Goal: Information Seeking & Learning: Learn about a topic

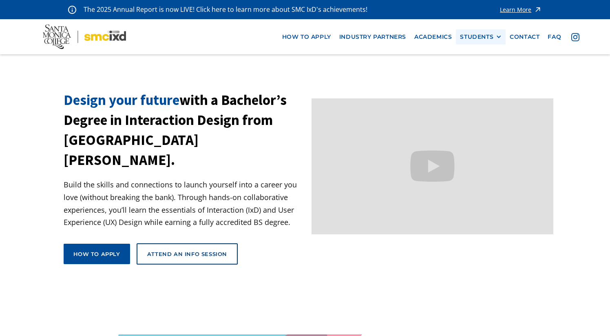
click at [471, 36] on div "STUDENTS" at bounding box center [476, 36] width 33 height 7
click at [471, 35] on div "STUDENTS" at bounding box center [476, 36] width 33 height 7
click at [474, 65] on link "Current Students" at bounding box center [496, 66] width 73 height 15
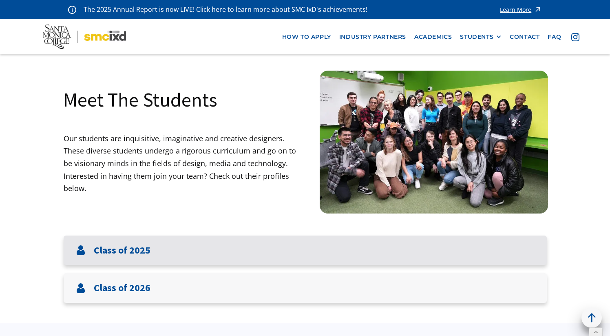
click at [141, 248] on h3 "Class of 2025" at bounding box center [122, 250] width 57 height 12
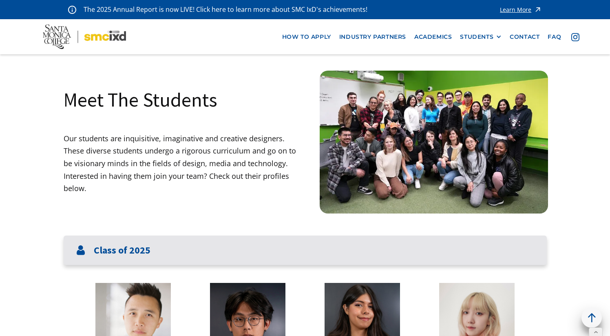
click at [130, 256] on h3 "Class of 2025" at bounding box center [122, 250] width 57 height 12
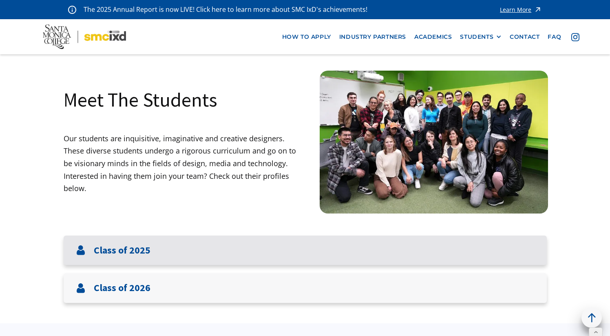
click at [130, 252] on h3 "Class of 2025" at bounding box center [122, 250] width 57 height 12
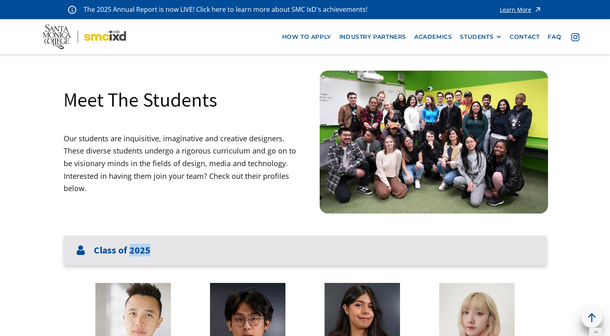
click at [130, 252] on h3 "Class of 2025" at bounding box center [122, 250] width 57 height 12
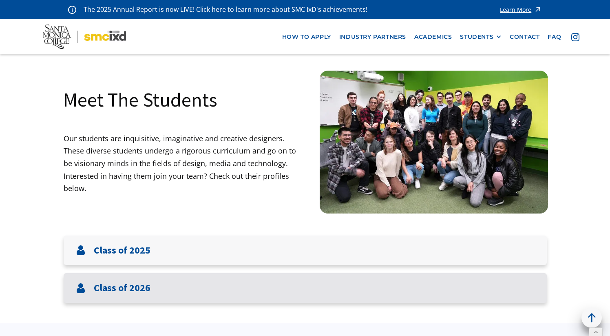
click at [113, 290] on h3 "Class of 2026" at bounding box center [122, 288] width 57 height 12
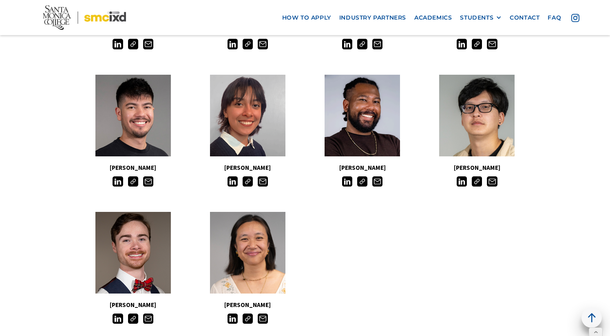
scroll to position [673, 0]
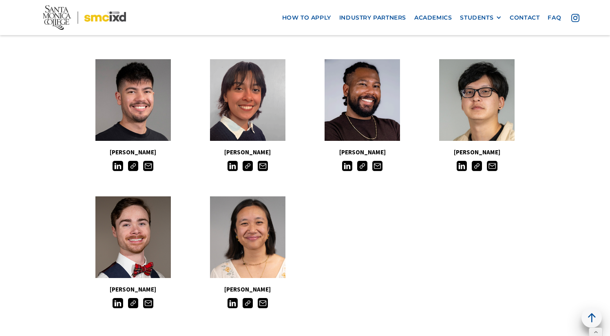
drag, startPoint x: 278, startPoint y: 290, endPoint x: 214, endPoint y: 292, distance: 64.4
click at [214, 292] on h5 "[PERSON_NAME]" at bounding box center [247, 289] width 115 height 11
copy h5 "[PERSON_NAME]"
